Goal: Check status

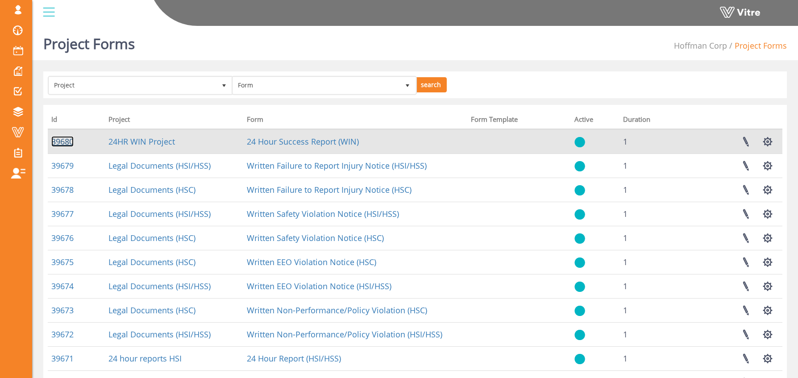
click at [59, 144] on link "39680" at bounding box center [62, 141] width 22 height 11
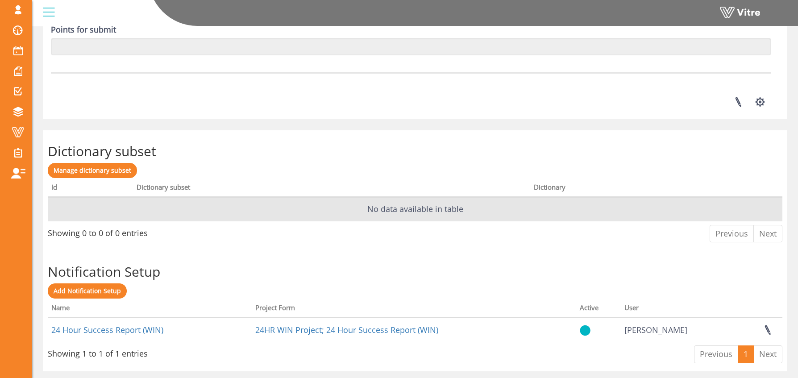
scroll to position [1258, 0]
